Goal: Navigation & Orientation: Find specific page/section

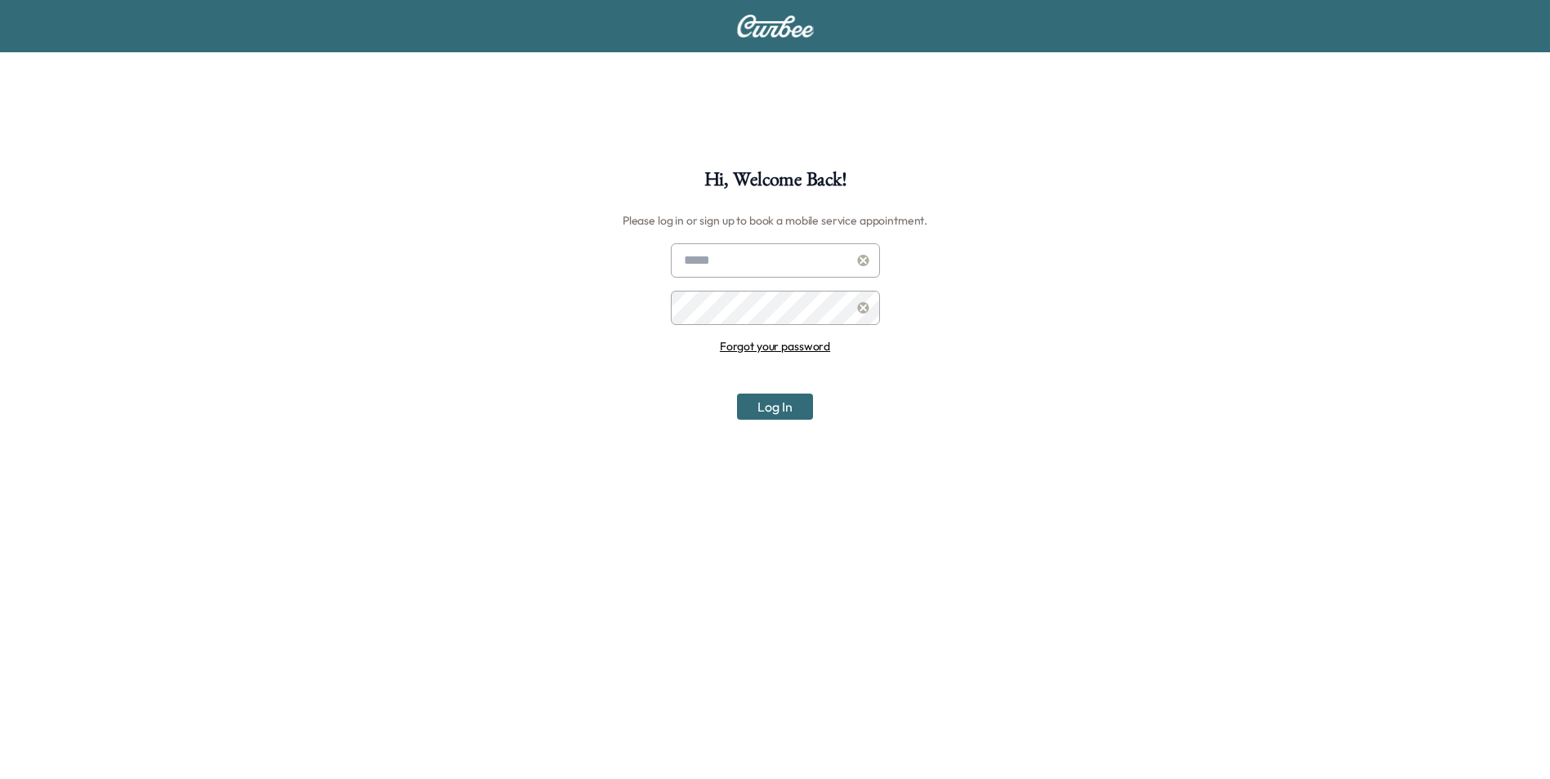
type input "**********"
click at [748, 261] on input "**********" at bounding box center [775, 260] width 209 height 34
click at [766, 409] on button "Log In" at bounding box center [775, 407] width 76 height 26
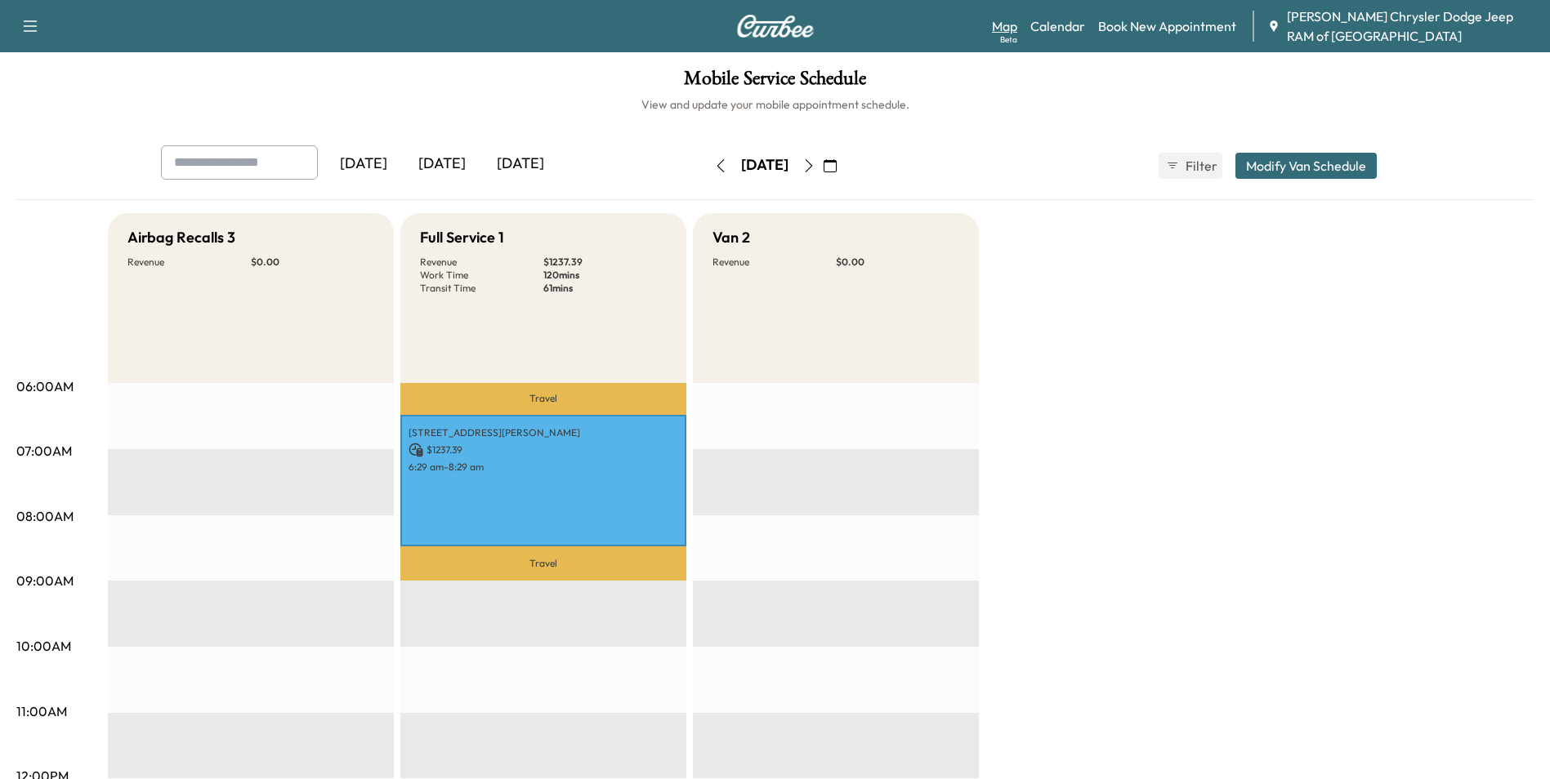
click at [1010, 30] on link "Map Beta" at bounding box center [1004, 26] width 25 height 20
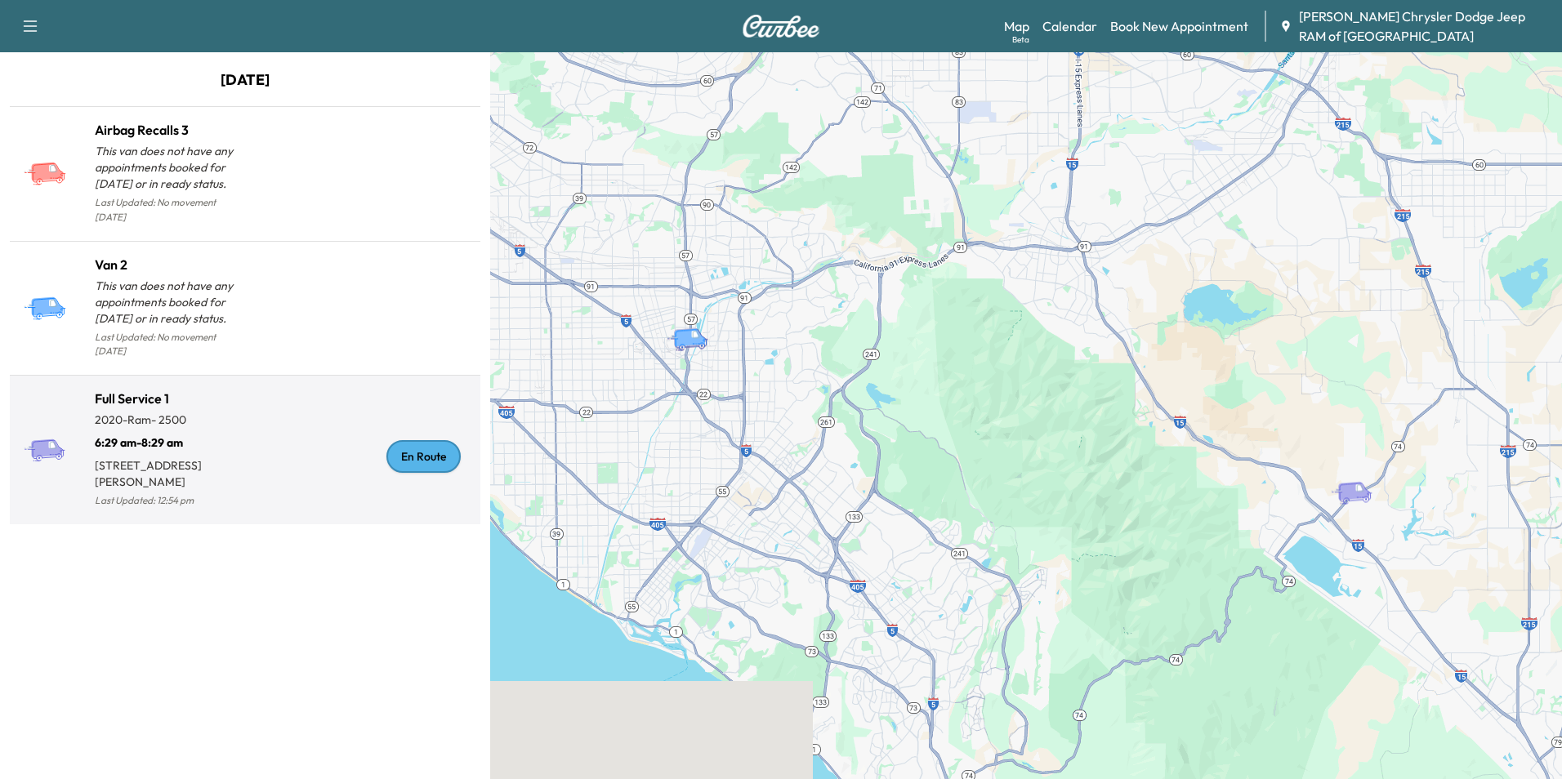
click at [279, 402] on div "En Route" at bounding box center [359, 456] width 229 height 109
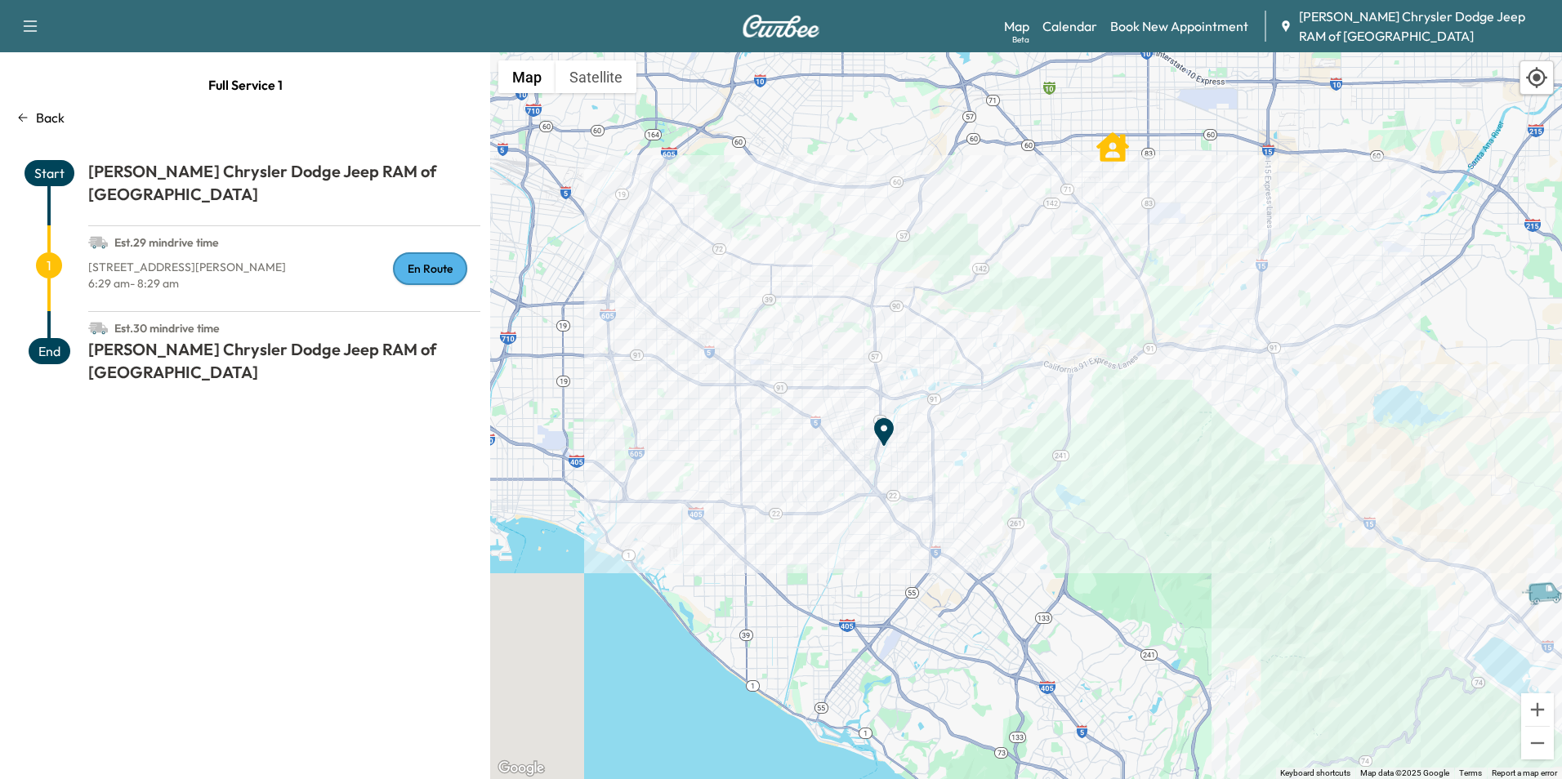
drag, startPoint x: 1037, startPoint y: 576, endPoint x: 1004, endPoint y: 448, distance: 131.5
click at [1004, 448] on div "To activate drag with keyboard, press Alt + Enter. Once in keyboard drag state,…" at bounding box center [1026, 415] width 1072 height 727
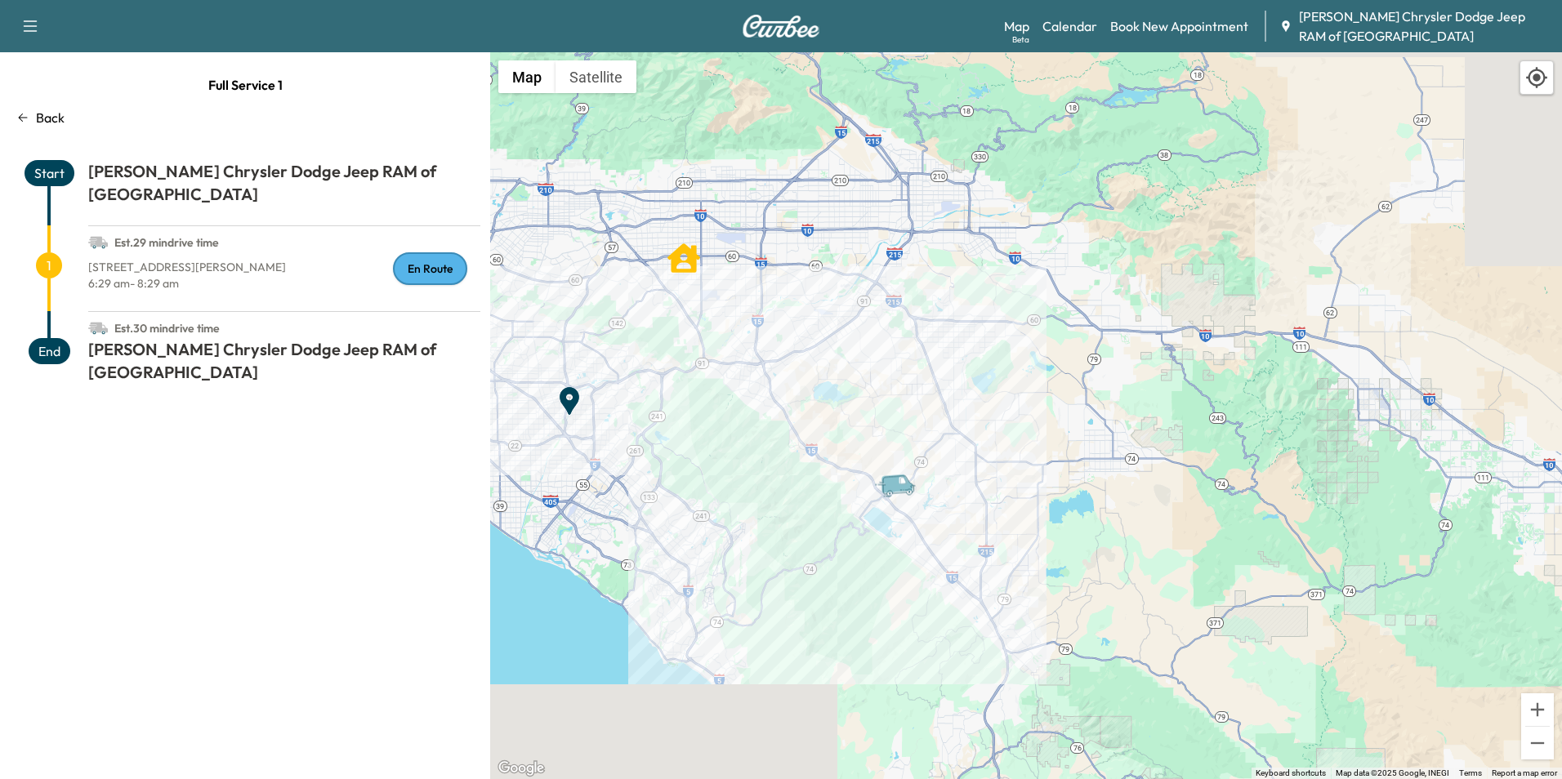
drag, startPoint x: 1229, startPoint y: 563, endPoint x: 818, endPoint y: 523, distance: 412.8
click at [818, 523] on div "To activate drag with keyboard, press Alt + Enter. Once in keyboard drag state,…" at bounding box center [1026, 415] width 1072 height 727
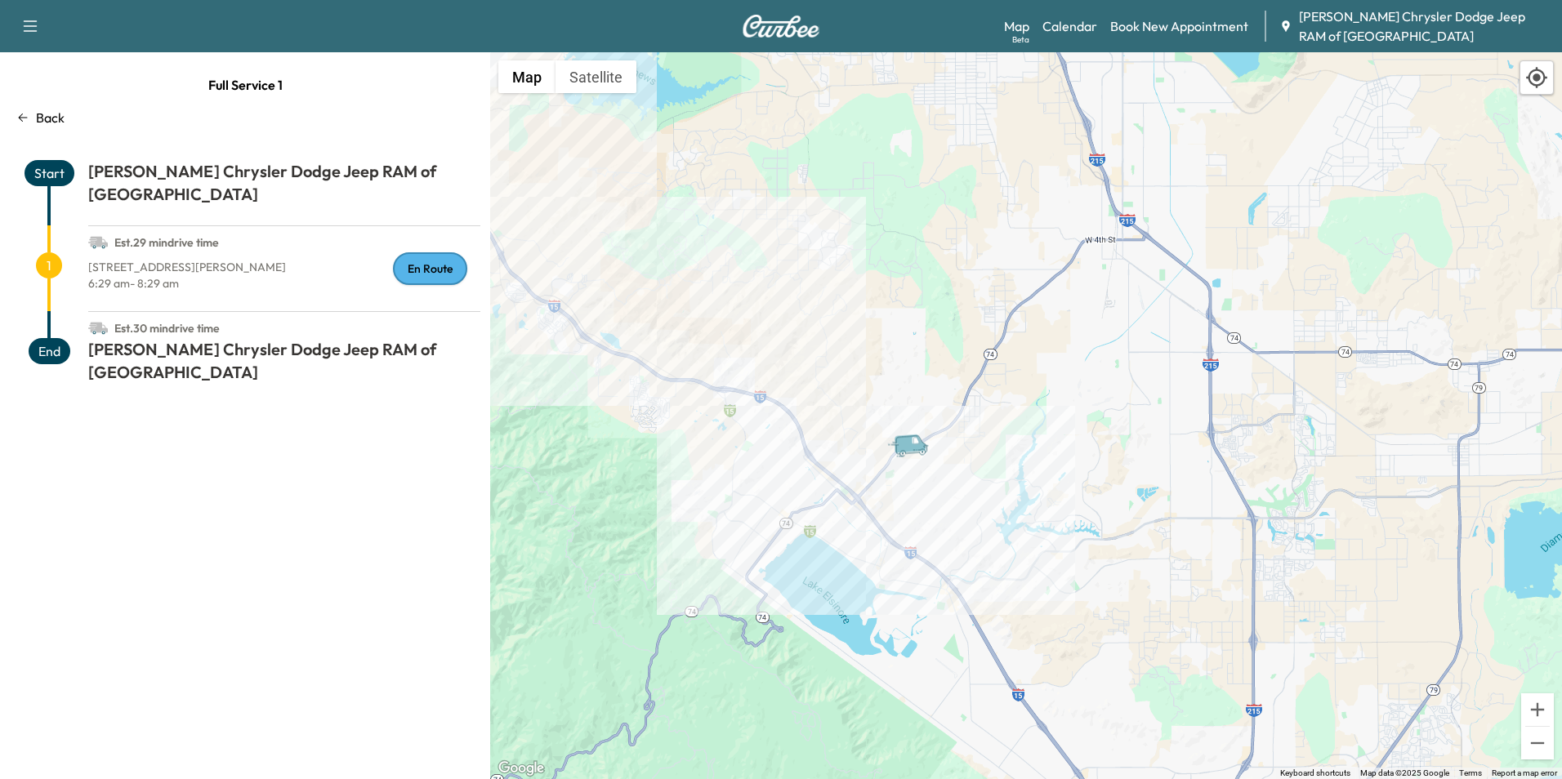
drag, startPoint x: 1124, startPoint y: 404, endPoint x: 1021, endPoint y: 511, distance: 148.5
click at [1021, 511] on div "To activate drag with keyboard, press Alt + Enter. Once in keyboard drag state,…" at bounding box center [1026, 415] width 1072 height 727
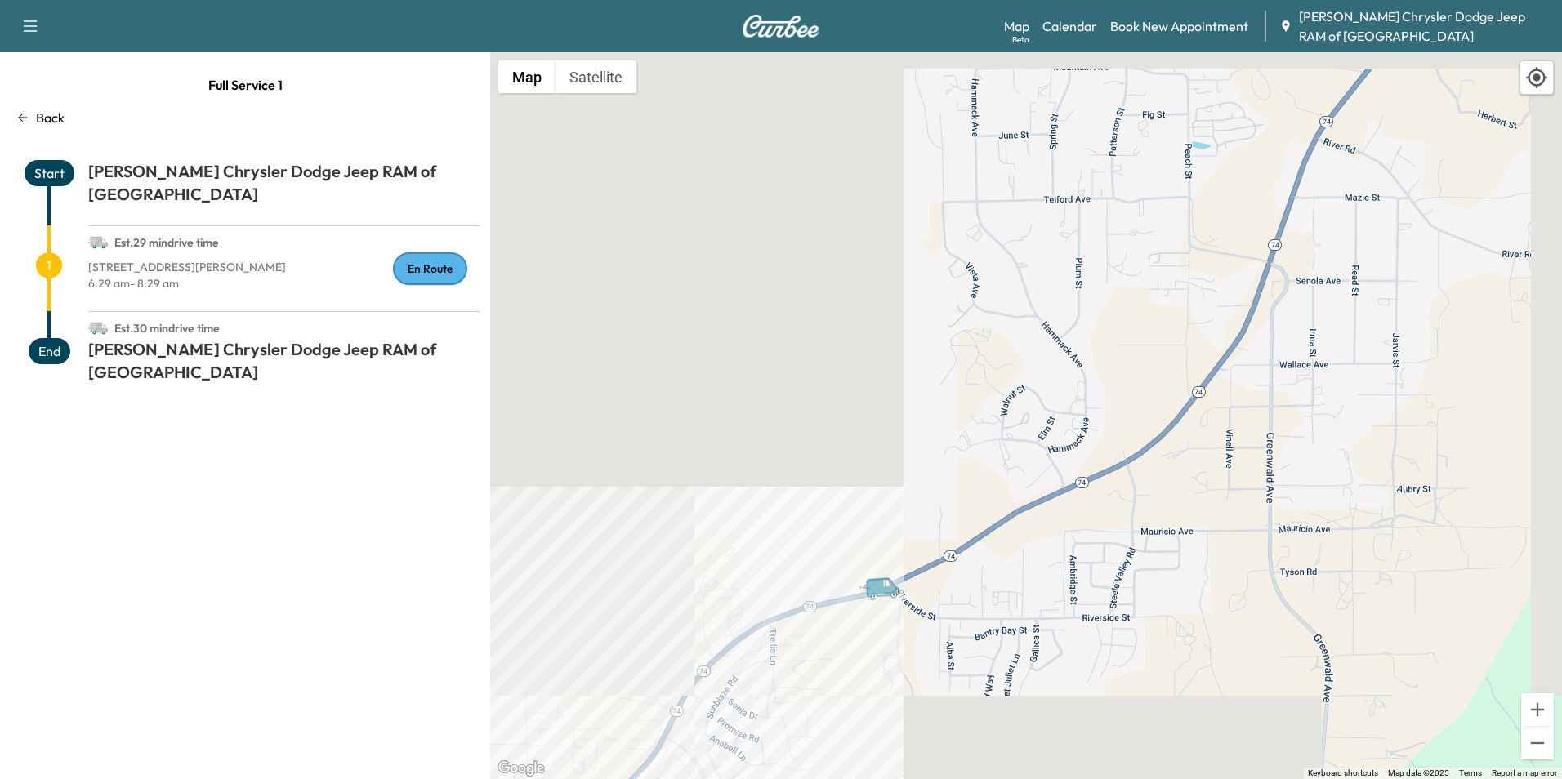
drag, startPoint x: 792, startPoint y: 330, endPoint x: 1037, endPoint y: 735, distance: 473.1
click at [1037, 750] on div "To activate drag with keyboard, press Alt + Enter. Once in keyboard drag state,…" at bounding box center [1026, 415] width 1072 height 727
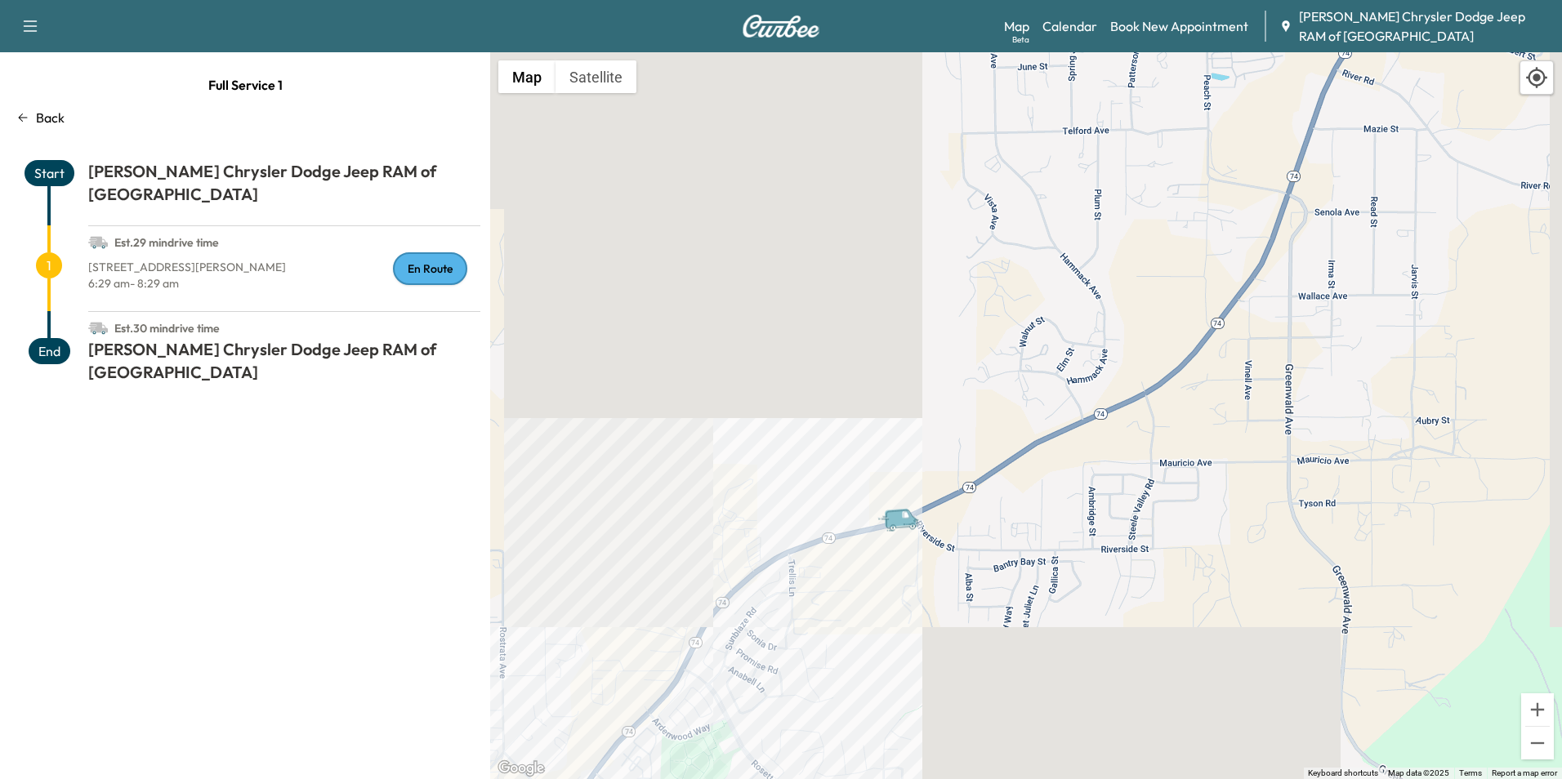
drag, startPoint x: 971, startPoint y: 705, endPoint x: 967, endPoint y: 591, distance: 113.6
click at [967, 591] on div "To activate drag with keyboard, press Alt + Enter. Once in keyboard drag state,…" at bounding box center [1026, 415] width 1072 height 727
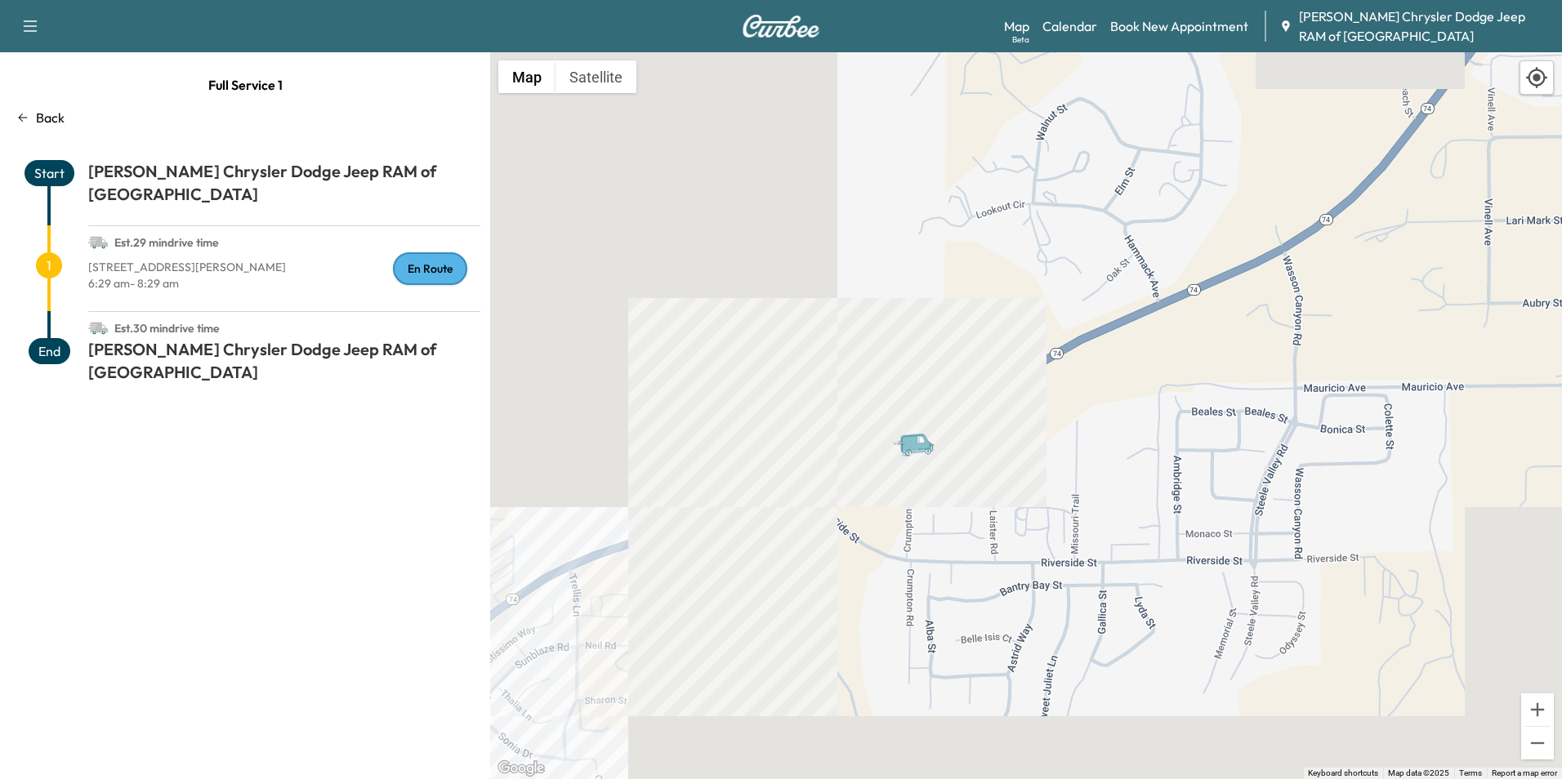
drag, startPoint x: 1000, startPoint y: 535, endPoint x: 1087, endPoint y: 399, distance: 161.3
click at [1087, 399] on div "To activate drag with keyboard, press Alt + Enter. Once in keyboard drag state,…" at bounding box center [1026, 415] width 1072 height 727
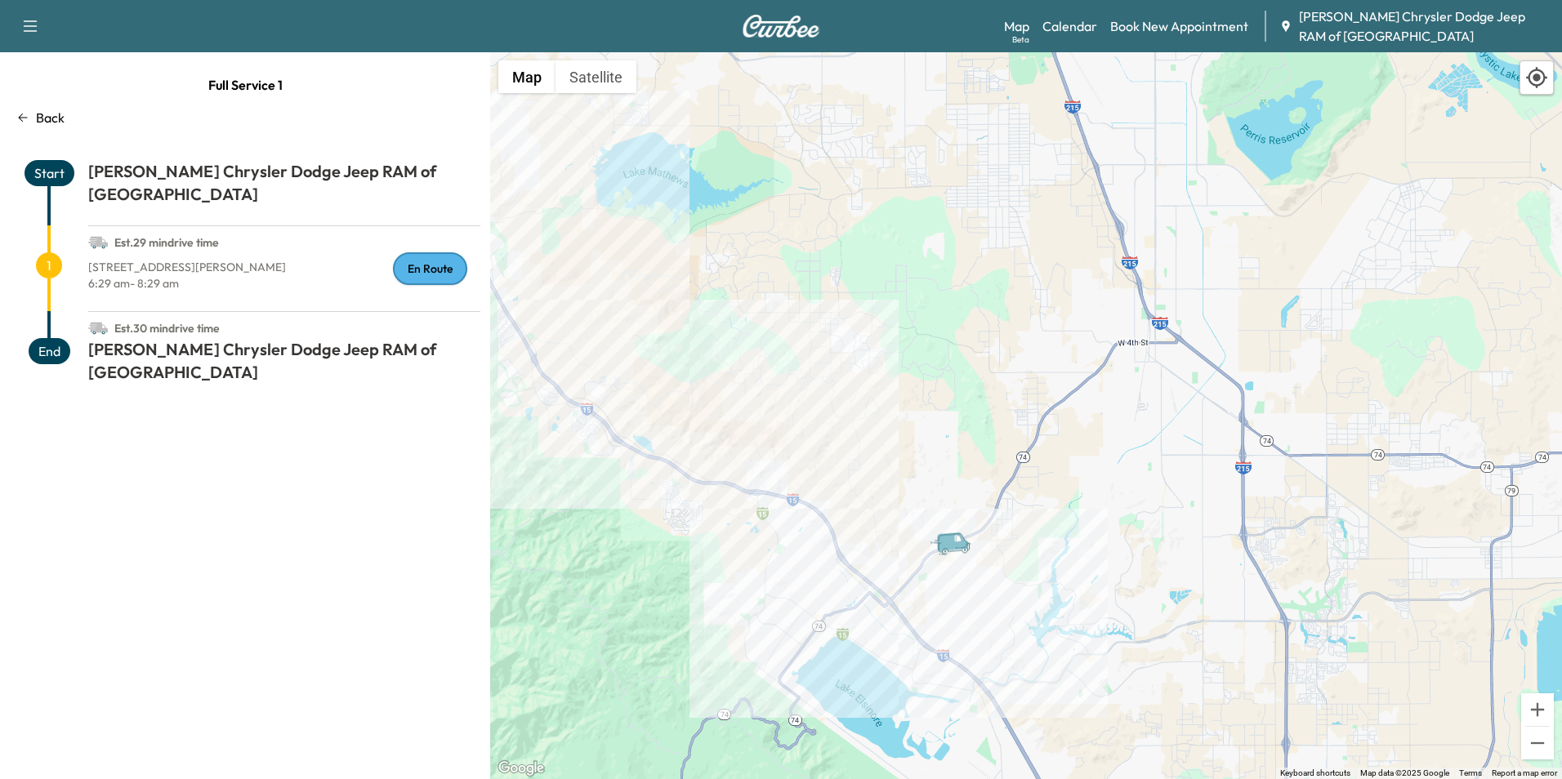
drag, startPoint x: 1148, startPoint y: 400, endPoint x: 1028, endPoint y: 543, distance: 186.7
click at [1028, 543] on div "To activate drag with keyboard, press Alt + Enter. Once in keyboard drag state,…" at bounding box center [1026, 415] width 1072 height 727
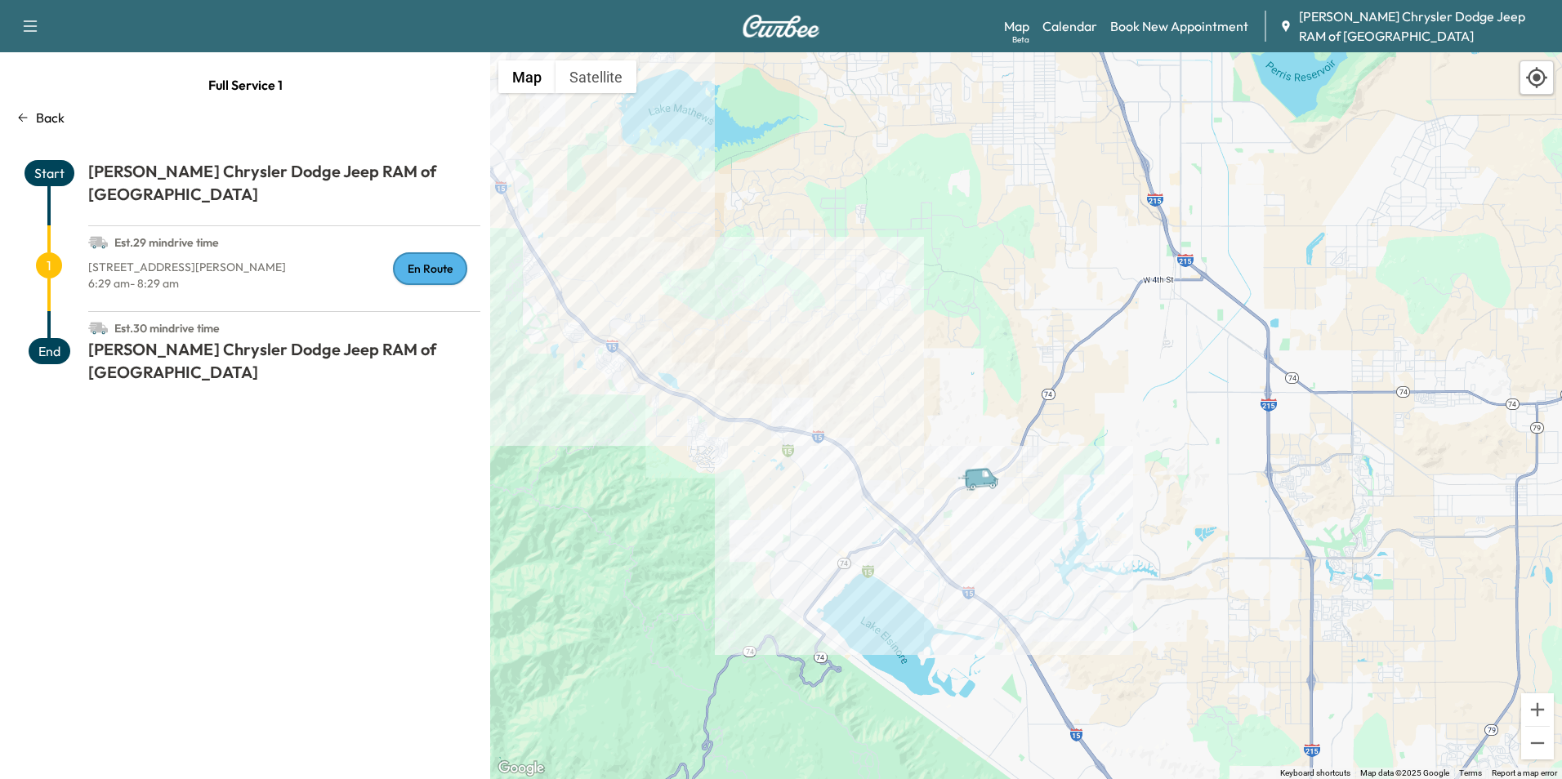
drag, startPoint x: 1066, startPoint y: 496, endPoint x: 1125, endPoint y: 418, distance: 97.4
click at [1125, 418] on div "To activate drag with keyboard, press Alt + Enter. Once in keyboard drag state,…" at bounding box center [1026, 415] width 1072 height 727
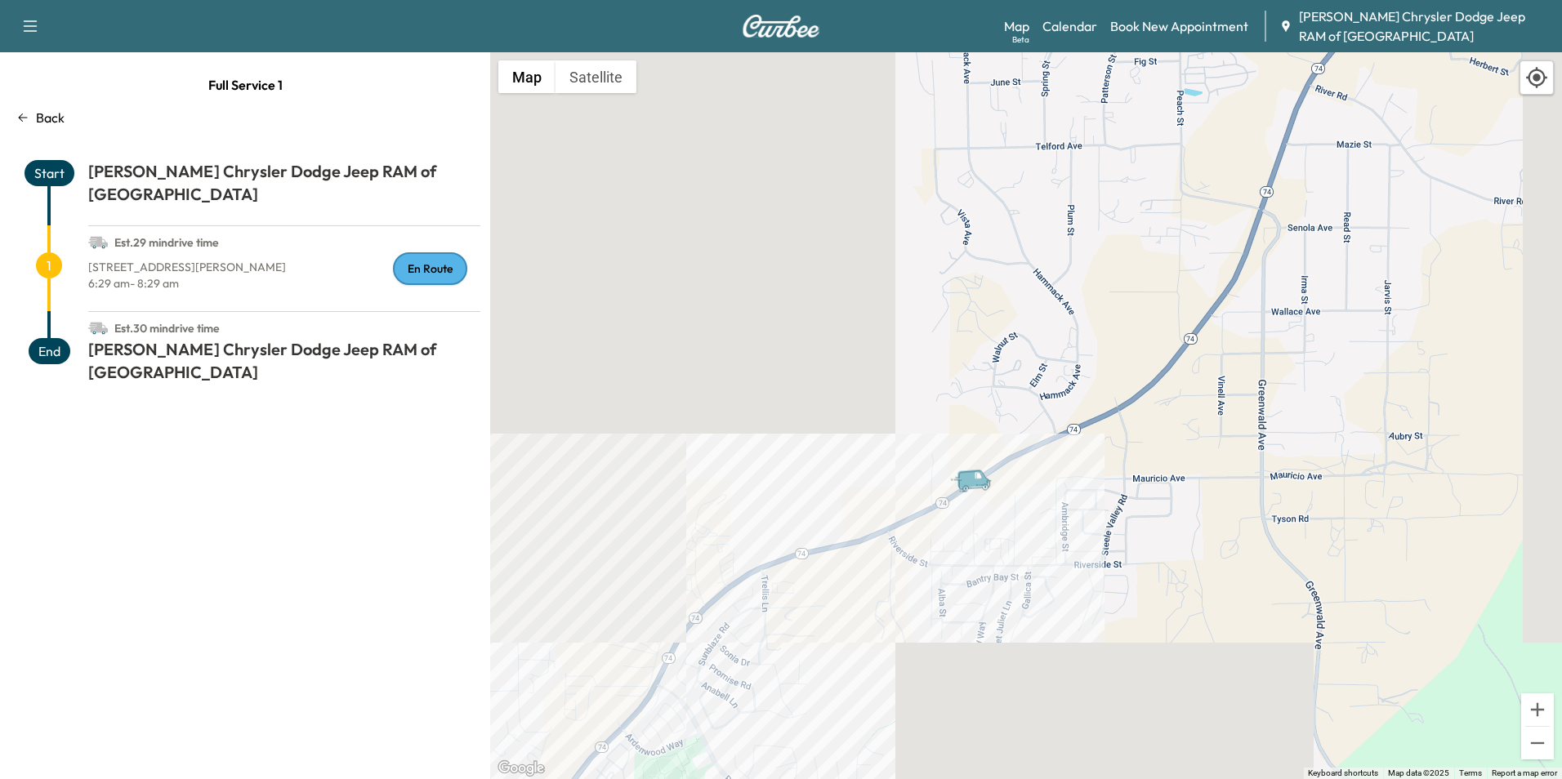
drag, startPoint x: 794, startPoint y: 626, endPoint x: 1043, endPoint y: 455, distance: 302.0
click at [1043, 455] on div "To activate drag with keyboard, press Alt + Enter. Once in keyboard drag state,…" at bounding box center [1026, 415] width 1072 height 727
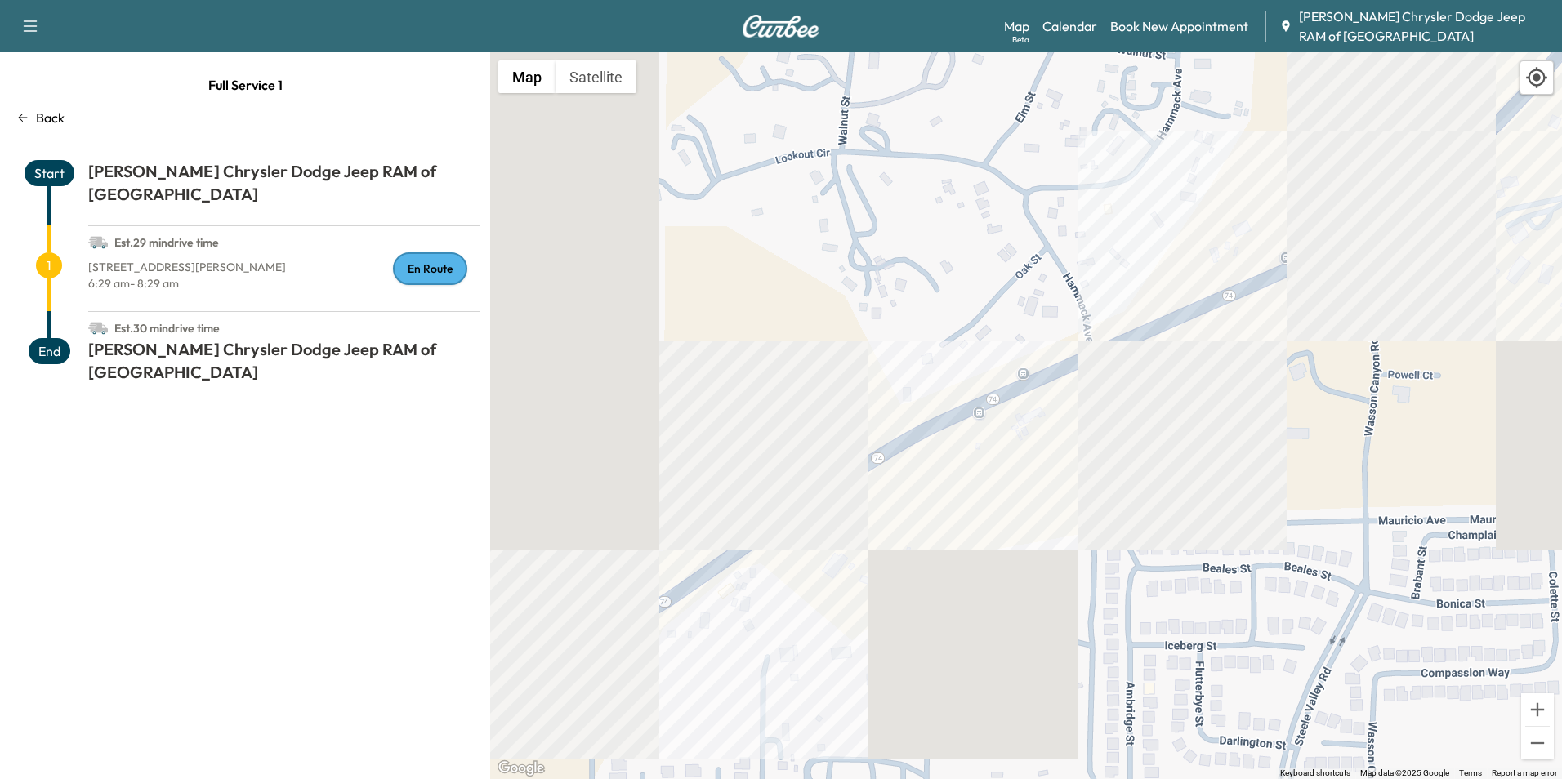
click at [69, 126] on div "Back" at bounding box center [245, 118] width 470 height 20
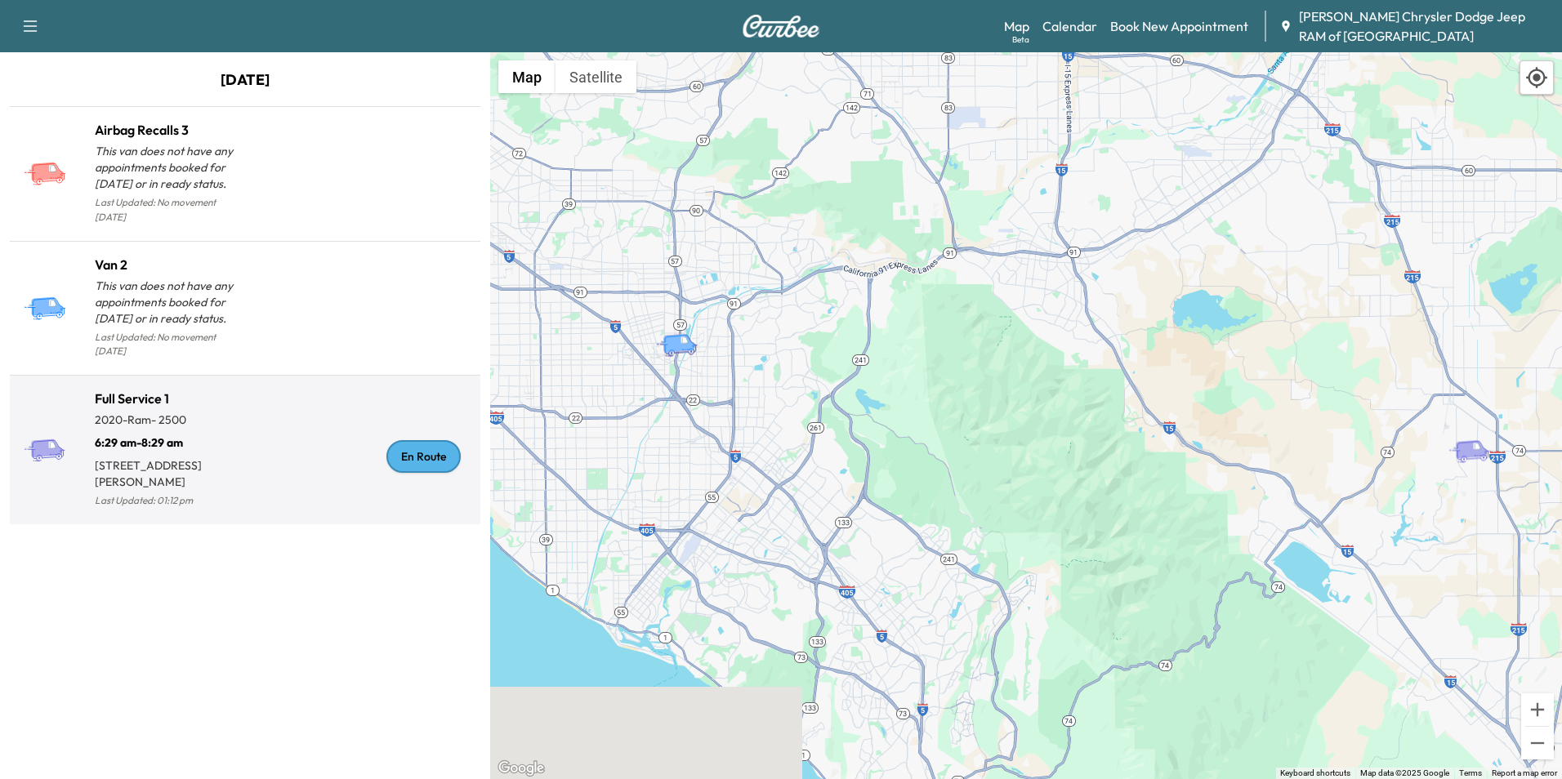
click at [271, 418] on div "En Route" at bounding box center [359, 456] width 229 height 109
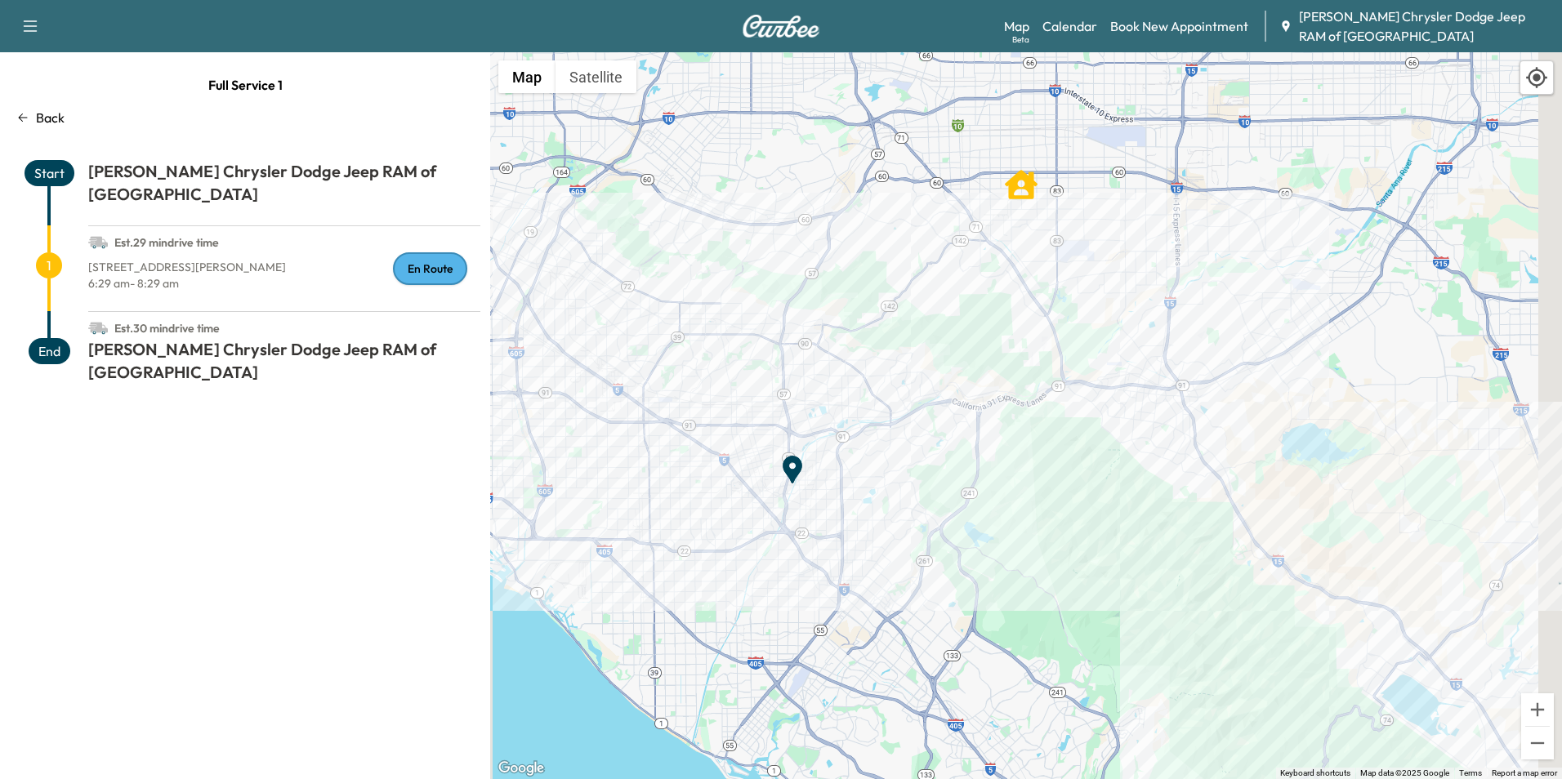
drag, startPoint x: 1059, startPoint y: 431, endPoint x: 835, endPoint y: 285, distance: 268.0
click at [835, 285] on div "To activate drag with keyboard, press Alt + Enter. Once in keyboard drag state,…" at bounding box center [1026, 415] width 1072 height 727
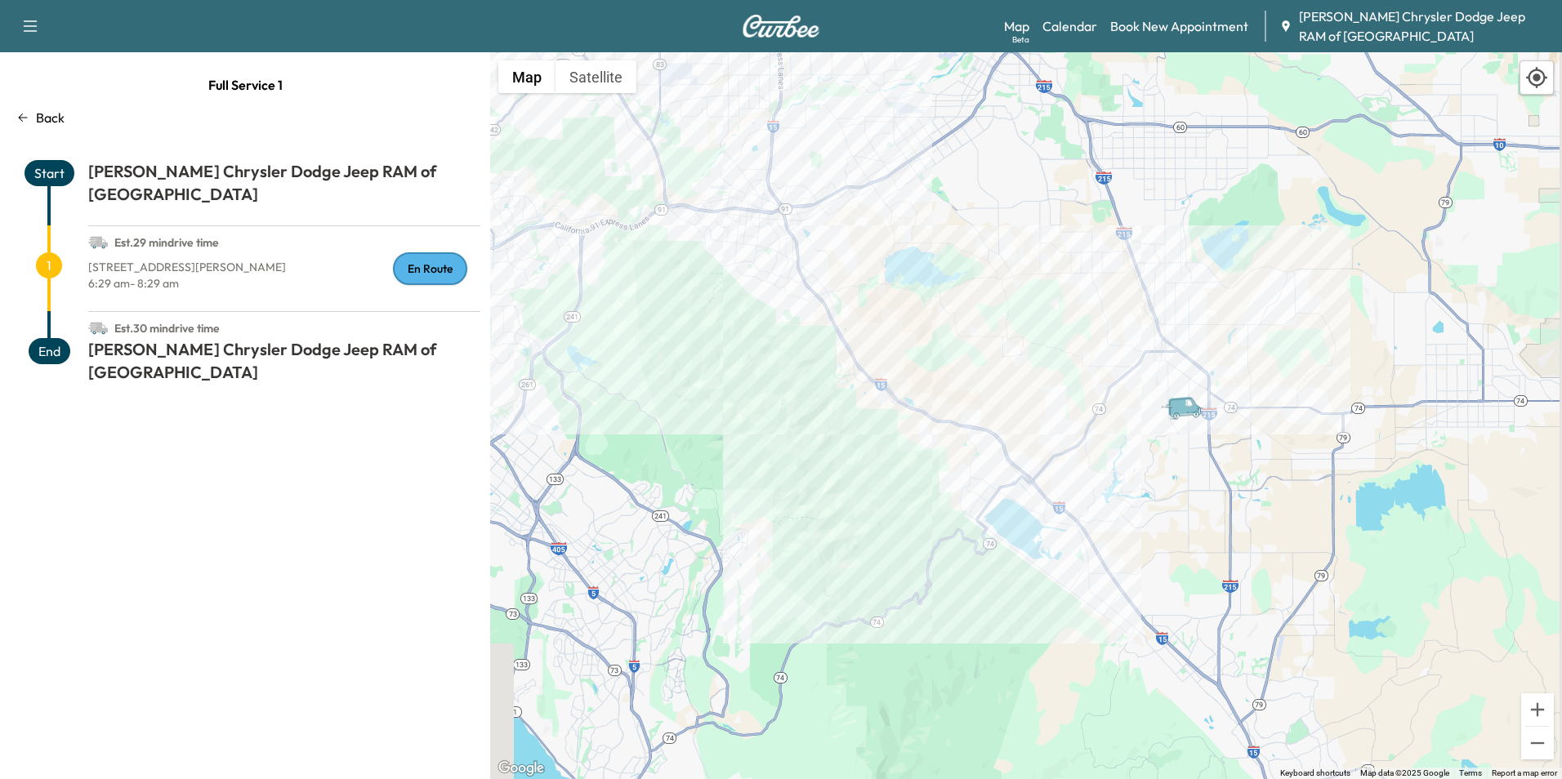
drag, startPoint x: 1068, startPoint y: 592, endPoint x: 794, endPoint y: 493, distance: 292.0
click at [794, 493] on div "To activate drag with keyboard, press Alt + Enter. Once in keyboard drag state,…" at bounding box center [1026, 415] width 1072 height 727
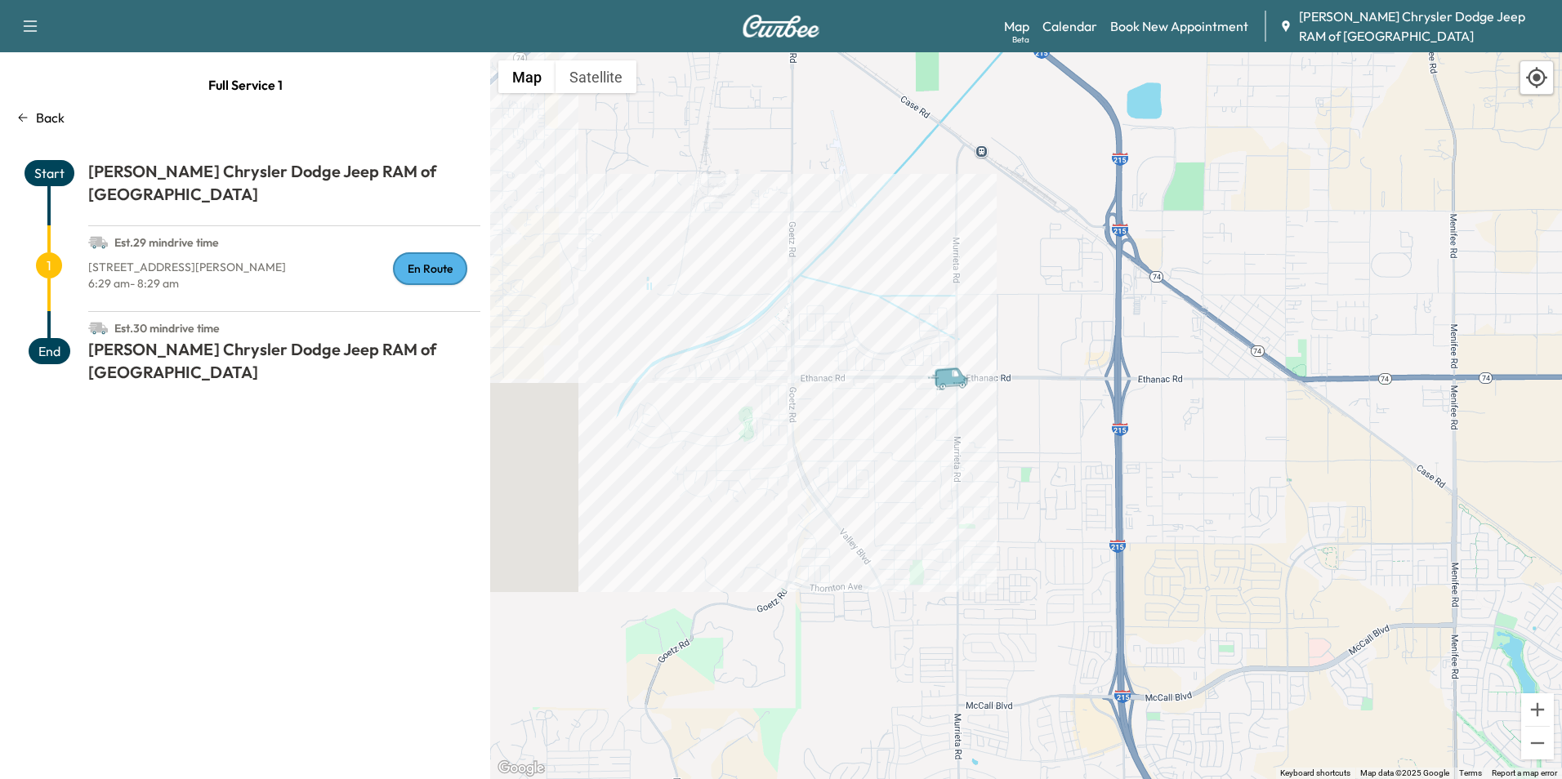
drag, startPoint x: 1021, startPoint y: 288, endPoint x: 912, endPoint y: 565, distance: 297.8
click at [912, 565] on div "To activate drag with keyboard, press Alt + Enter. Once in keyboard drag state,…" at bounding box center [1026, 415] width 1072 height 727
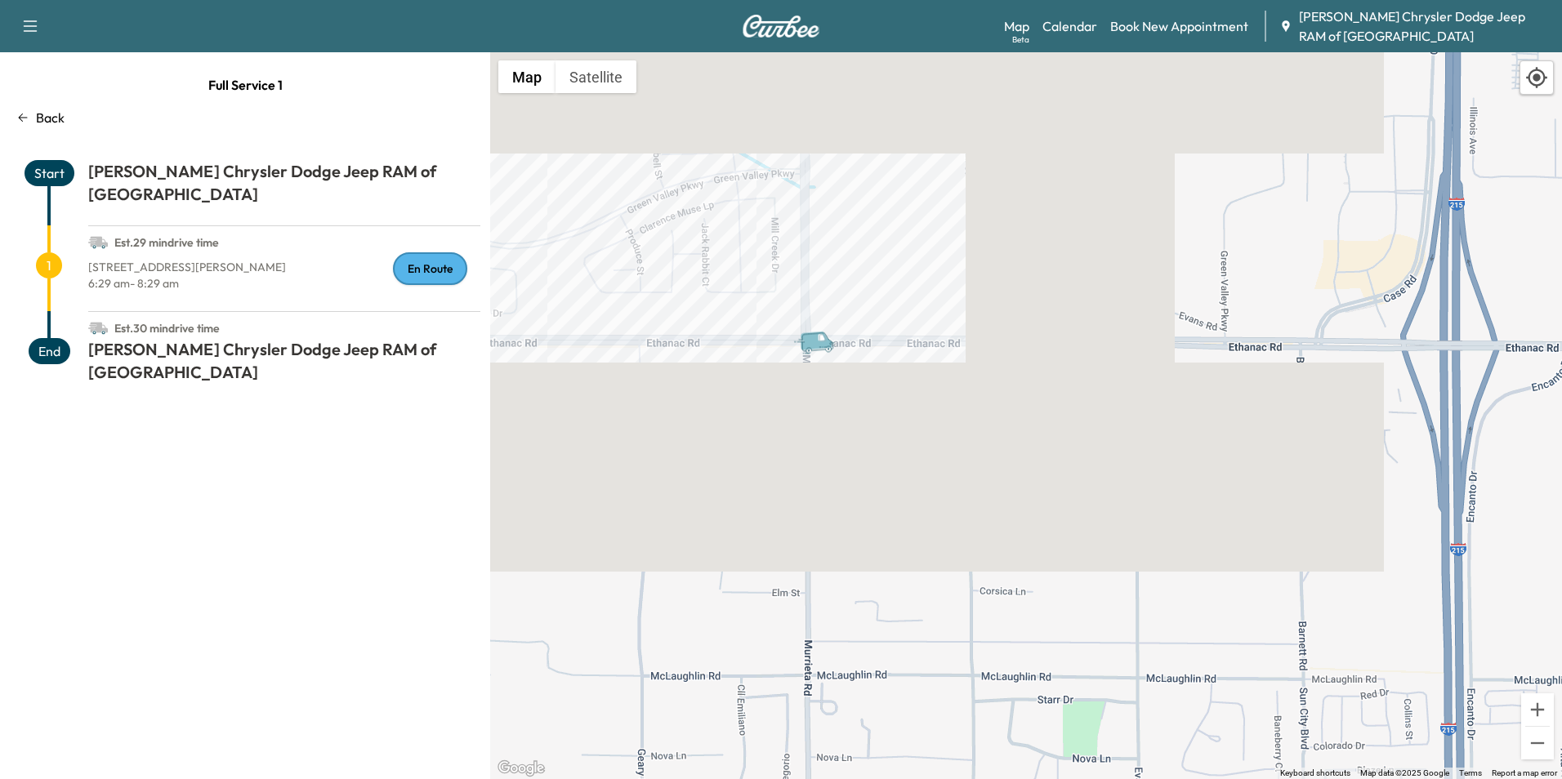
drag, startPoint x: 935, startPoint y: 425, endPoint x: 854, endPoint y: 496, distance: 107.7
click at [854, 496] on div "To activate drag with keyboard, press Alt + Enter. Once in keyboard drag state,…" at bounding box center [1026, 415] width 1072 height 727
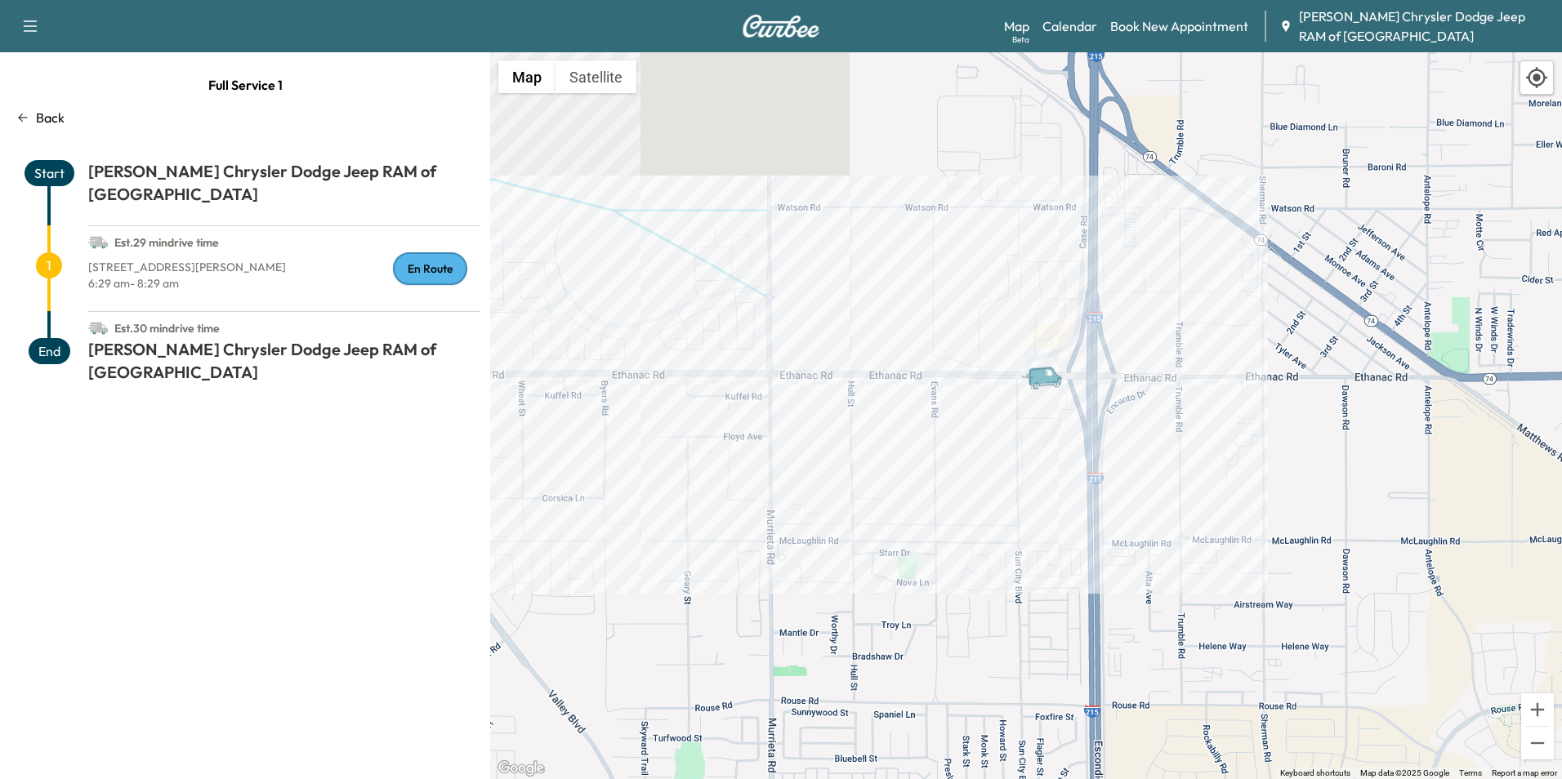
drag, startPoint x: 1127, startPoint y: 395, endPoint x: 921, endPoint y: 377, distance: 206.6
click at [1028, 377] on icon "Van" at bounding box center [1044, 376] width 33 height 20
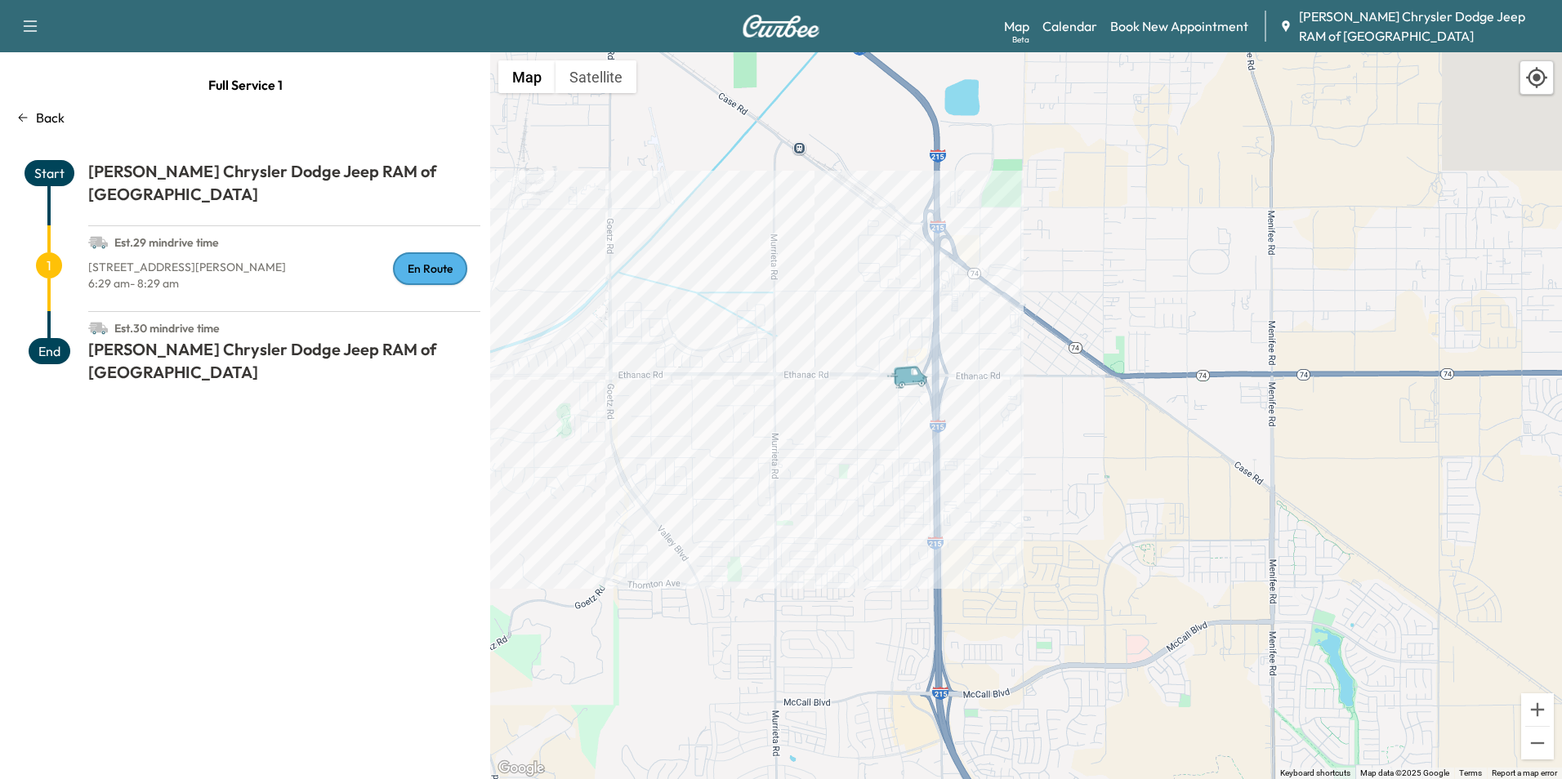
click at [60, 127] on p "Back" at bounding box center [50, 118] width 29 height 20
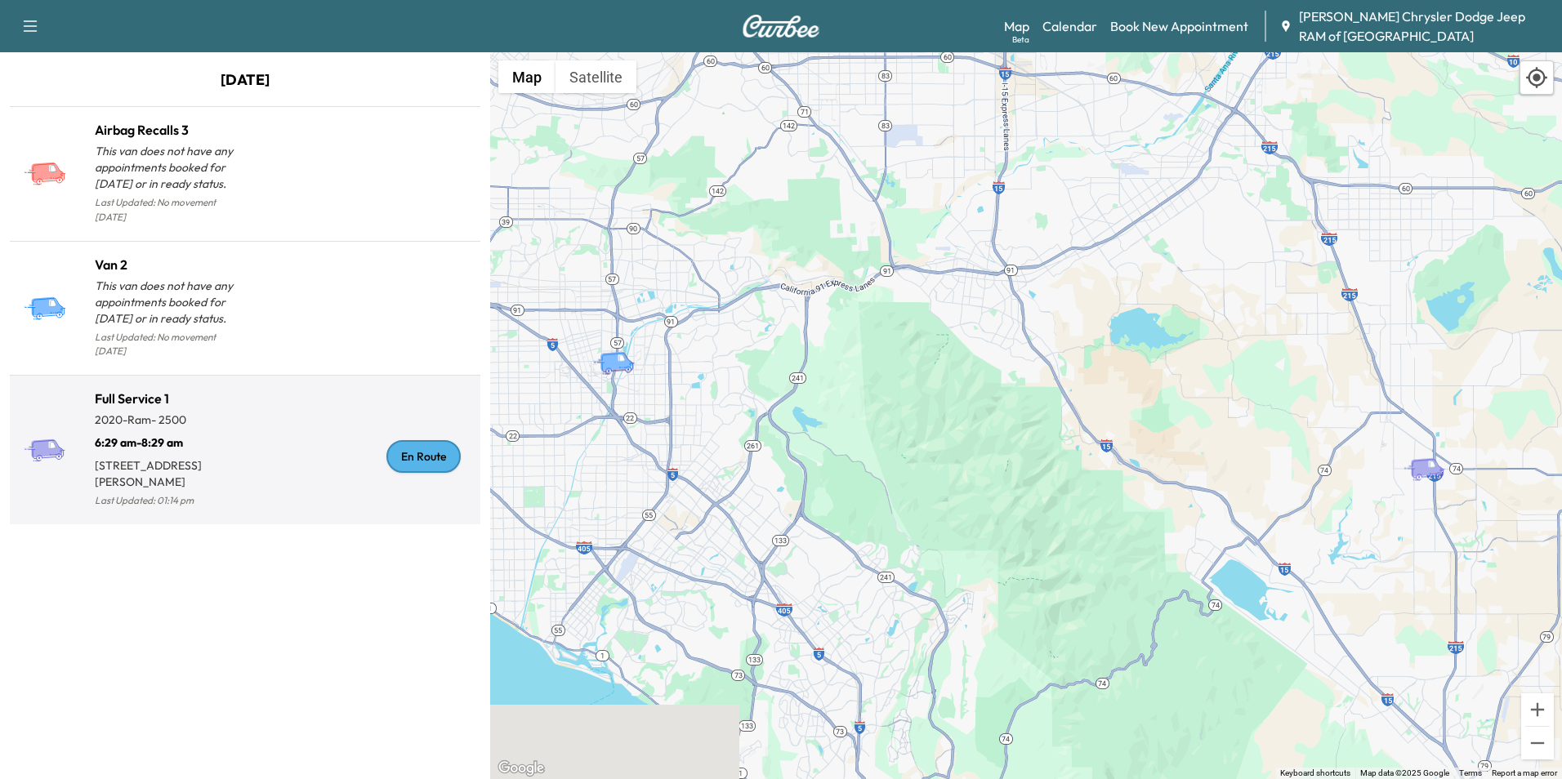
click at [283, 402] on div "En Route" at bounding box center [359, 456] width 229 height 109
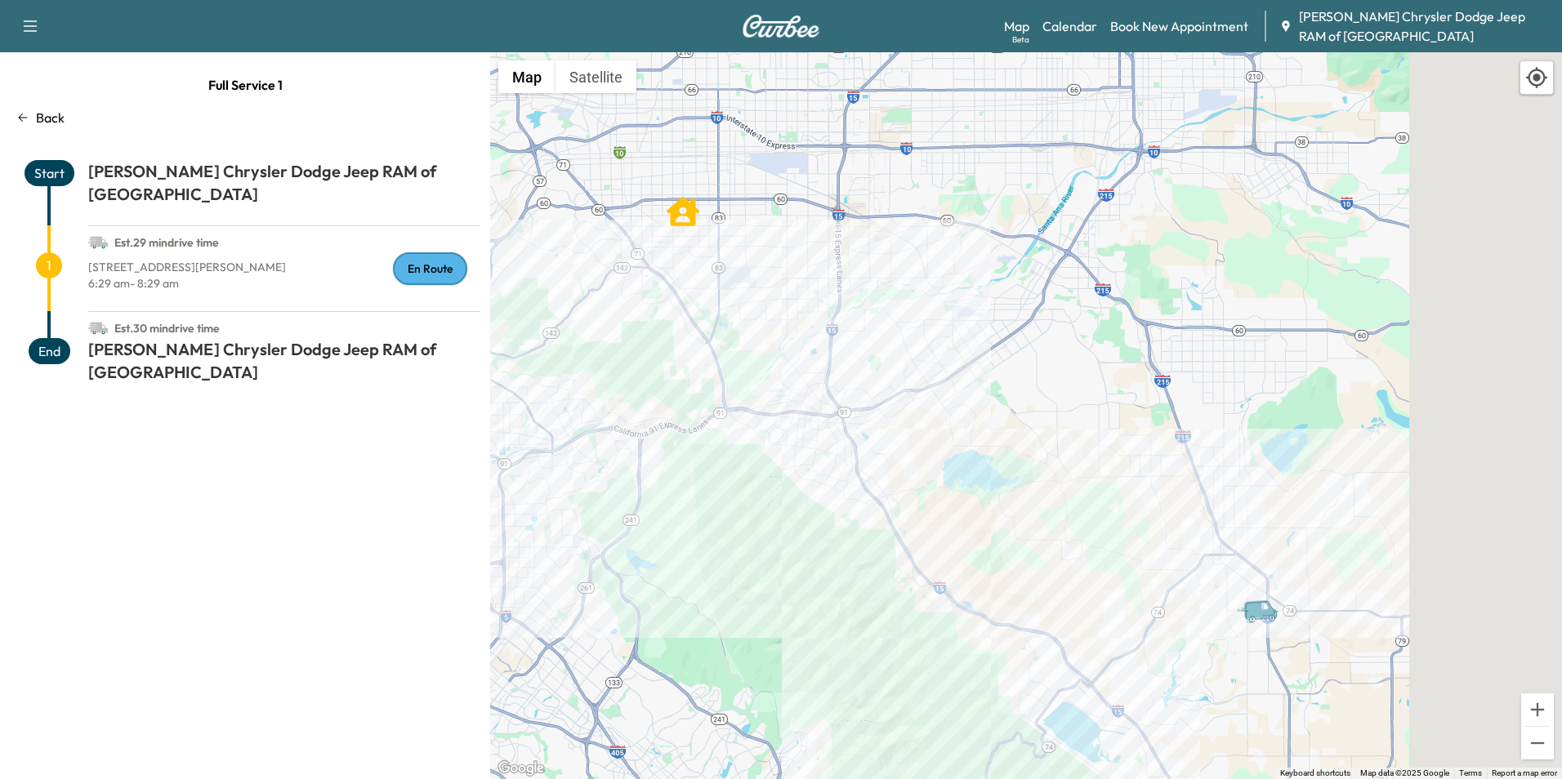
drag, startPoint x: 1165, startPoint y: 405, endPoint x: 730, endPoint y: 346, distance: 438.5
click at [703, 350] on div "To activate drag with keyboard, press Alt + Enter. Once in keyboard drag state,…" at bounding box center [1026, 415] width 1072 height 727
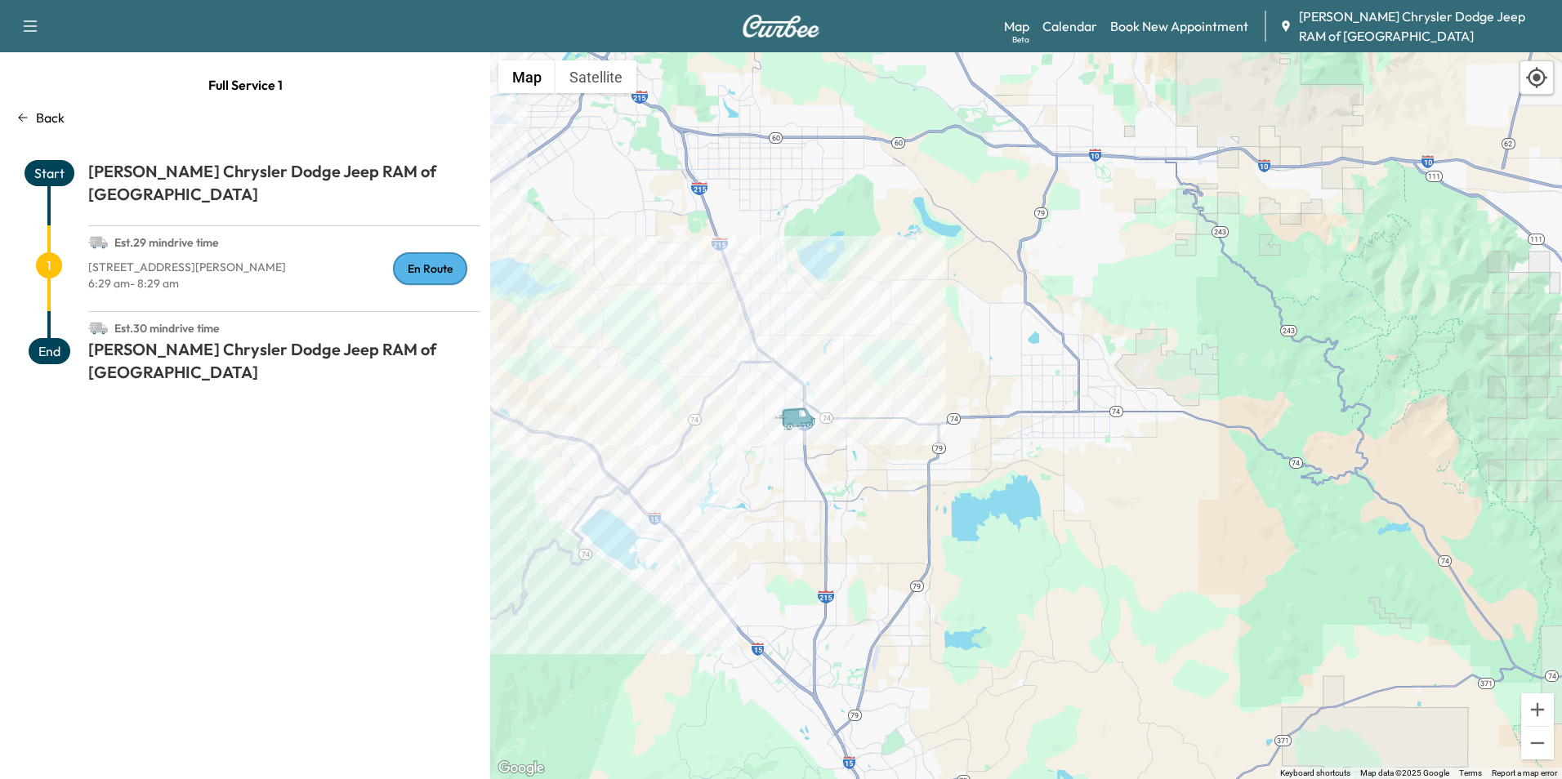
drag, startPoint x: 854, startPoint y: 513, endPoint x: 850, endPoint y: 435, distance: 78.5
click at [850, 435] on div "To activate drag with keyboard, press Alt + Enter. Once in keyboard drag state,…" at bounding box center [1026, 415] width 1072 height 727
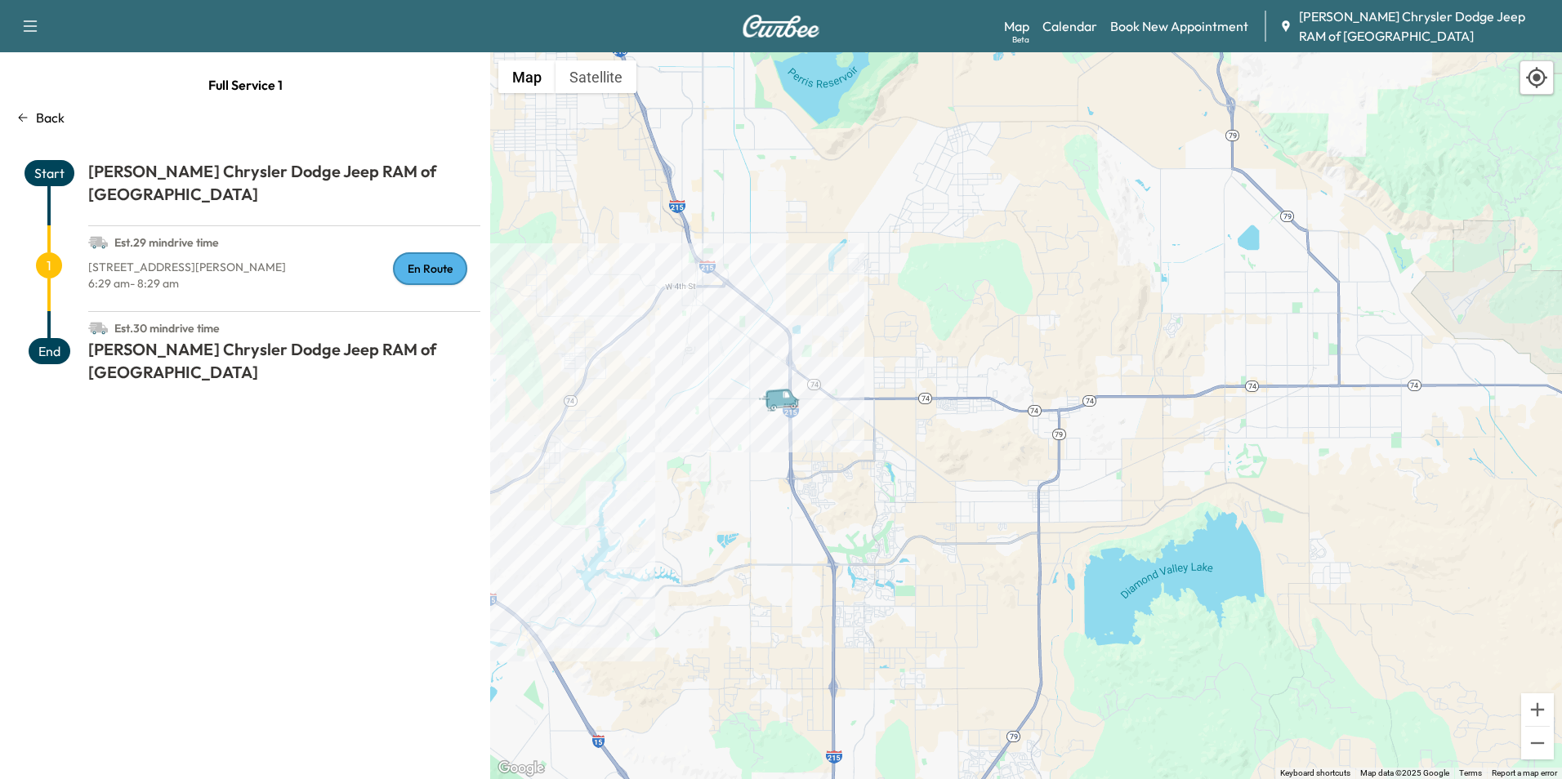
drag, startPoint x: 807, startPoint y: 413, endPoint x: 867, endPoint y: 446, distance: 68.0
click at [867, 446] on div "To activate drag with keyboard, press Alt + Enter. Once in keyboard drag state,…" at bounding box center [1026, 415] width 1072 height 727
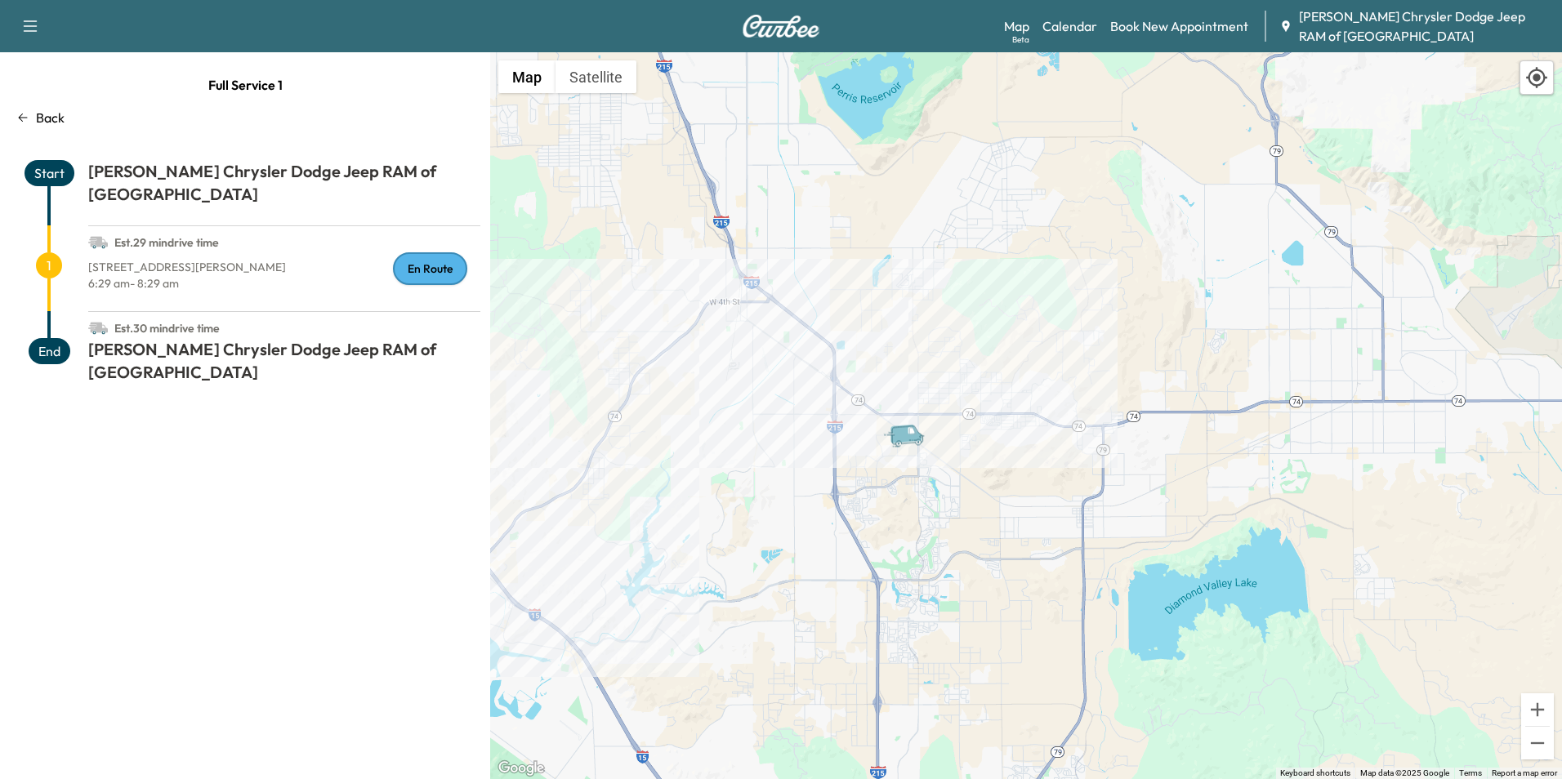
click at [35, 114] on div "Back" at bounding box center [245, 118] width 470 height 20
